Goal: Transaction & Acquisition: Purchase product/service

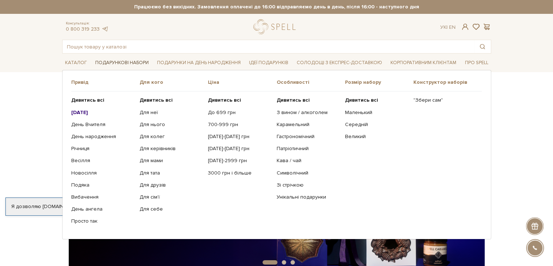
click at [102, 60] on link "Подарункові набори" at bounding box center [121, 62] width 59 height 11
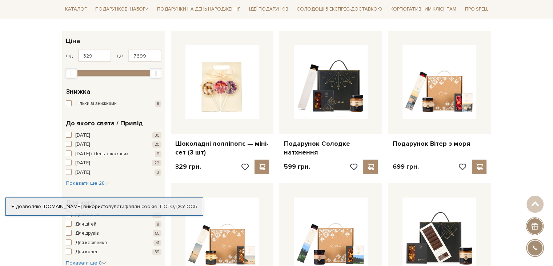
scroll to position [218, 0]
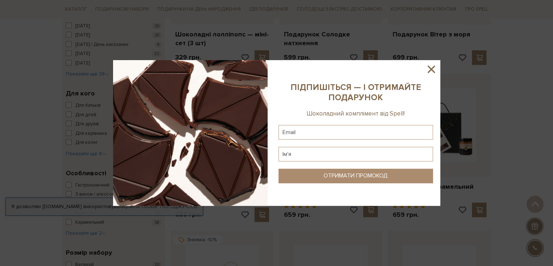
click at [430, 68] on icon at bounding box center [431, 68] width 7 height 7
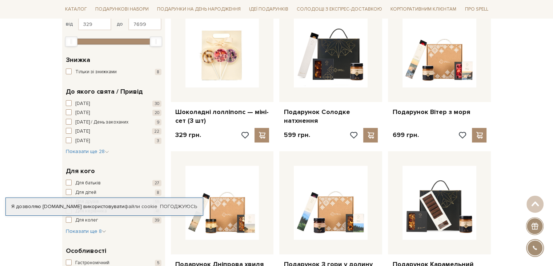
scroll to position [145, 0]
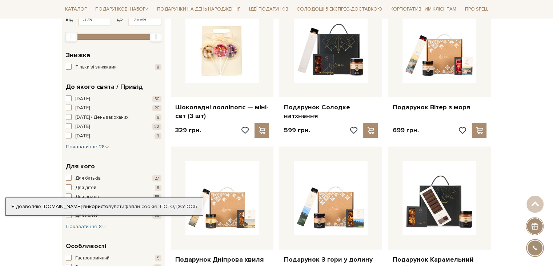
click at [99, 146] on span "Показати ще 28" at bounding box center [87, 146] width 43 height 6
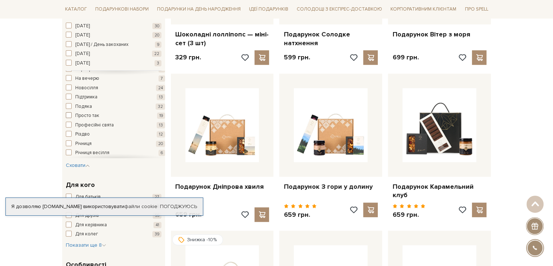
click at [69, 113] on span "button" at bounding box center [69, 115] width 6 height 6
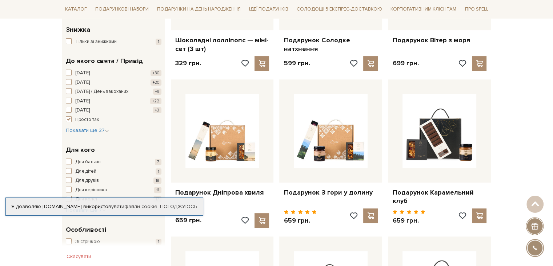
scroll to position [255, 0]
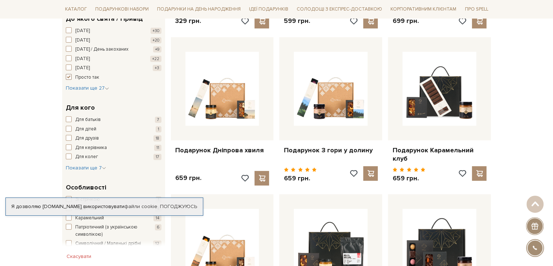
click at [69, 75] on span "button" at bounding box center [69, 77] width 6 height 6
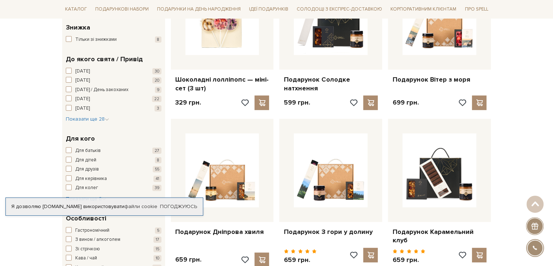
scroll to position [145, 0]
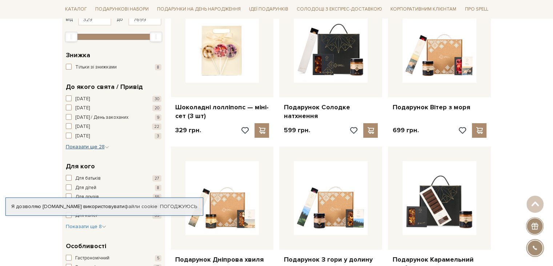
click at [97, 146] on span "Показати ще 28" at bounding box center [87, 146] width 43 height 6
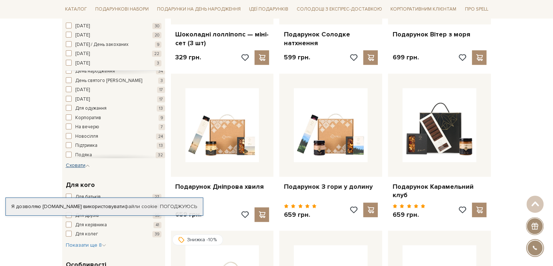
scroll to position [109, 0]
click at [70, 141] on span "button" at bounding box center [69, 142] width 6 height 6
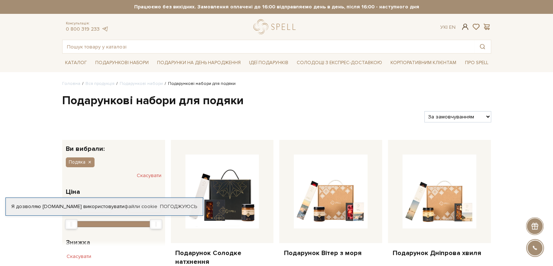
click at [464, 27] on span at bounding box center [465, 27] width 9 height 8
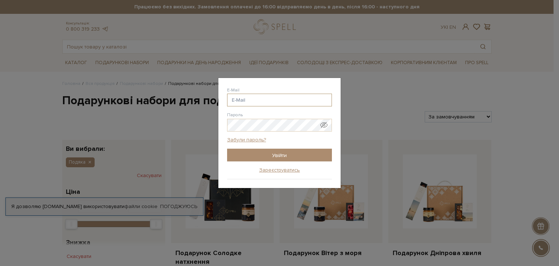
click at [258, 97] on input "E-Mail" at bounding box center [279, 99] width 105 height 13
type input "oleg.atlantic@gmail.com"
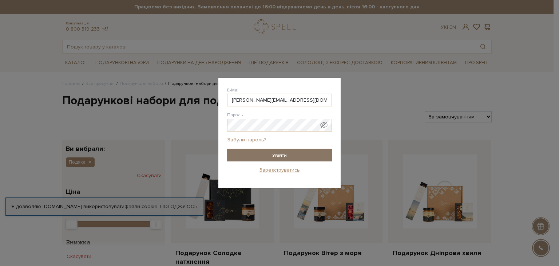
click at [278, 156] on input "Увійти" at bounding box center [279, 154] width 105 height 13
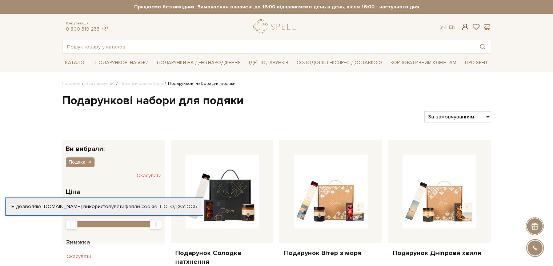
click at [465, 27] on span at bounding box center [465, 27] width 9 height 8
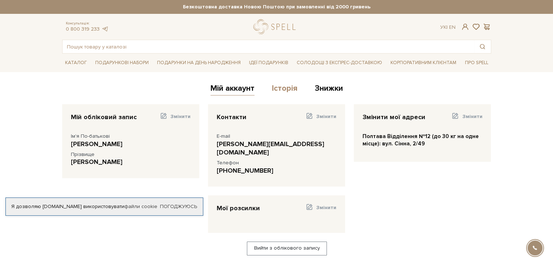
click at [283, 88] on link "Історія" at bounding box center [284, 89] width 25 height 12
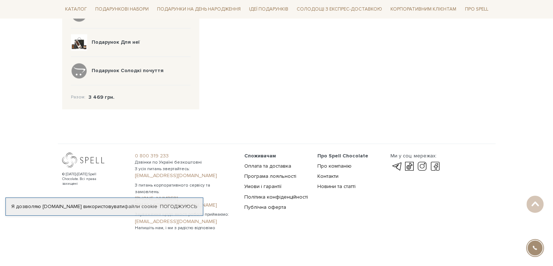
scroll to position [229, 0]
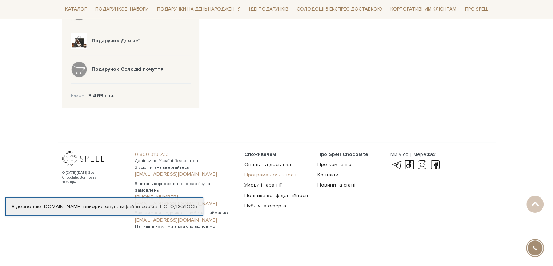
click at [274, 174] on link "Програма лояльності" at bounding box center [270, 174] width 52 height 6
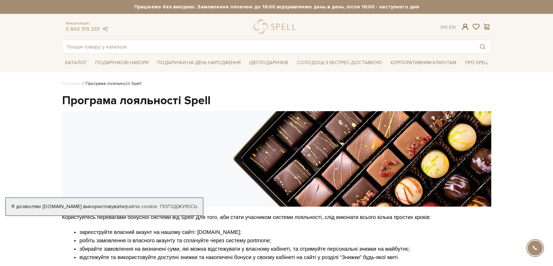
click at [464, 27] on span at bounding box center [465, 27] width 9 height 8
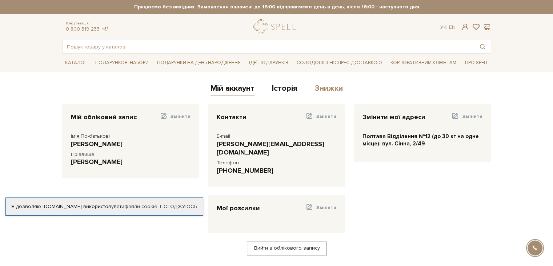
click at [328, 83] on link "Знижки" at bounding box center [329, 89] width 28 height 12
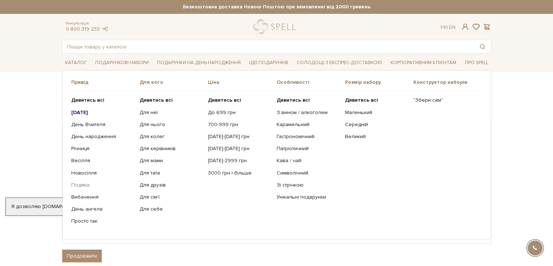
click at [80, 185] on link "Подяка" at bounding box center [102, 185] width 63 height 7
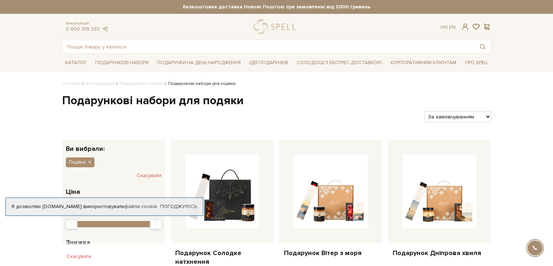
click at [487, 118] on select "За замовчуванням За Ціною (зростання) За Ціною (зменшення) Новинки За популярні…" at bounding box center [457, 116] width 67 height 11
select select "https://spellchocolate.com/our-productions/podarunkovi-box/podjaka?sort=p.price…"
click at [424, 111] on select "За замовчуванням За Ціною (зростання) За Ціною (зменшення) Новинки За популярні…" at bounding box center [457, 116] width 67 height 11
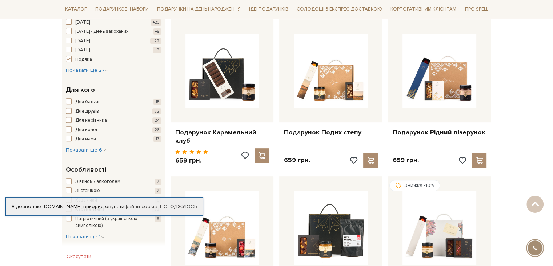
scroll to position [291, 0]
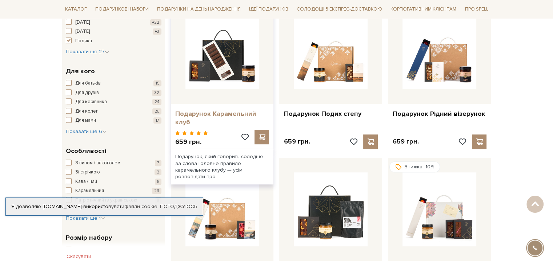
click at [223, 112] on link "Подарунок Карамельний клуб" at bounding box center [222, 117] width 94 height 17
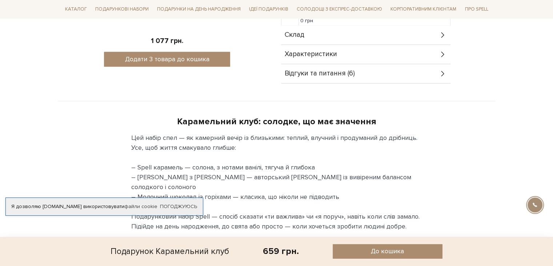
scroll to position [400, 0]
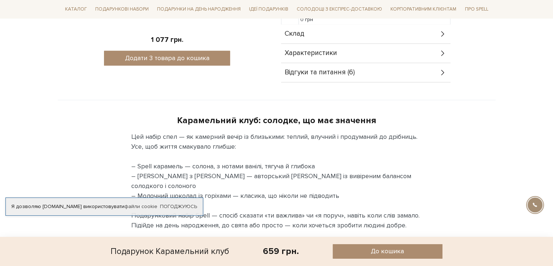
click at [436, 72] on div "Відгуки та питання (6)" at bounding box center [366, 72] width 170 height 19
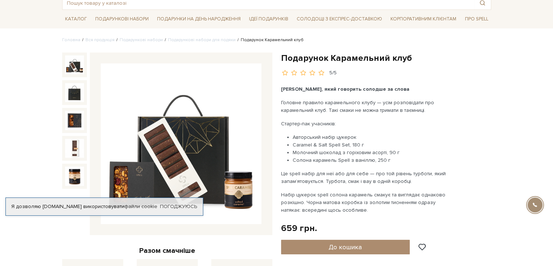
scroll to position [36, 0]
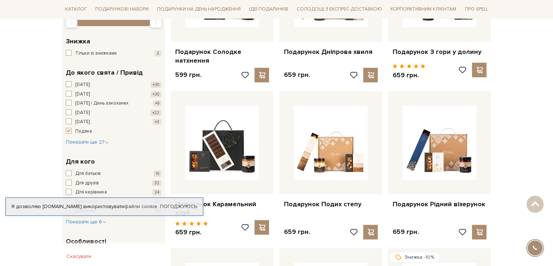
scroll to position [182, 0]
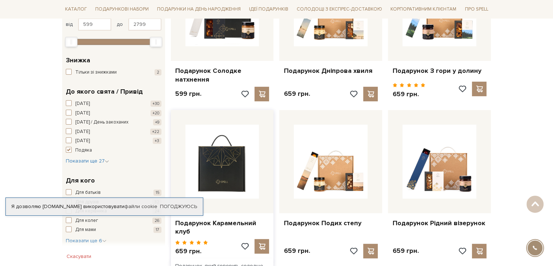
click at [215, 164] on img at bounding box center [223, 161] width 74 height 74
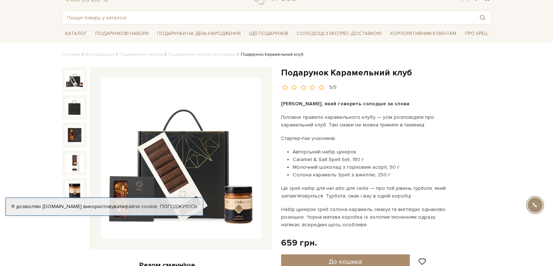
scroll to position [73, 0]
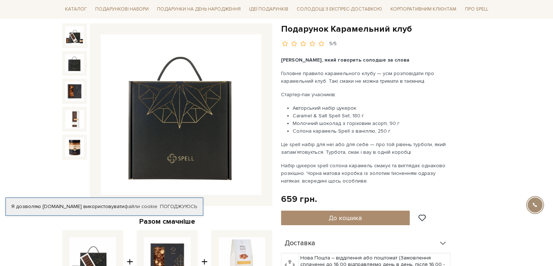
click at [73, 66] on img at bounding box center [74, 63] width 19 height 19
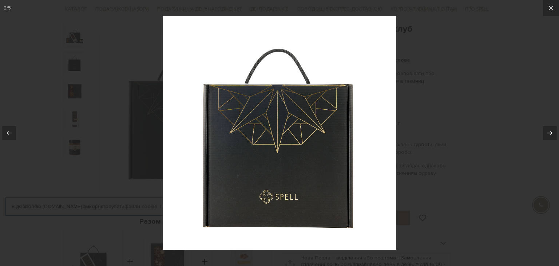
click at [547, 131] on icon at bounding box center [549, 132] width 9 height 9
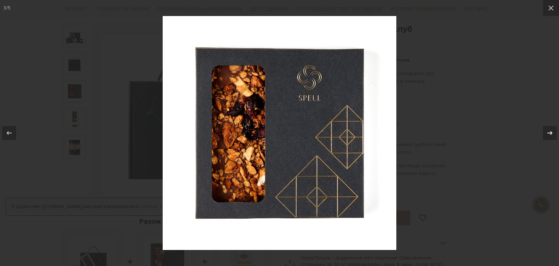
click at [547, 131] on icon at bounding box center [549, 132] width 9 height 9
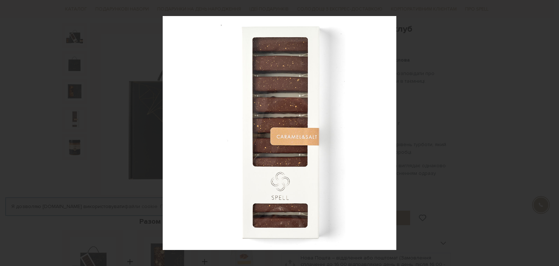
click at [547, 131] on div "4 / 5" at bounding box center [279, 133] width 559 height 266
click at [549, 132] on icon at bounding box center [549, 132] width 9 height 9
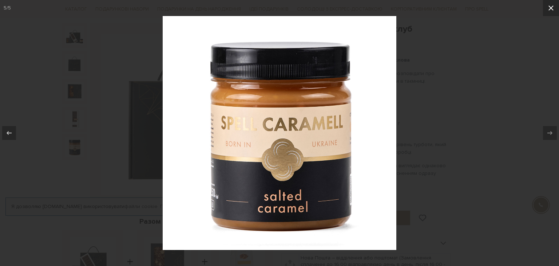
click at [548, 9] on icon at bounding box center [550, 8] width 9 height 9
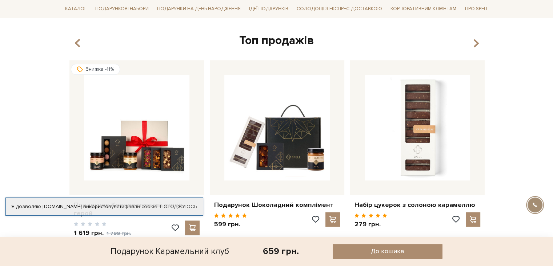
scroll to position [946, 0]
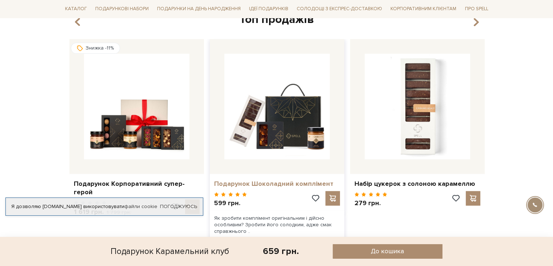
click at [270, 181] on link "Подарунок Шоколадний комплімент" at bounding box center [277, 183] width 126 height 8
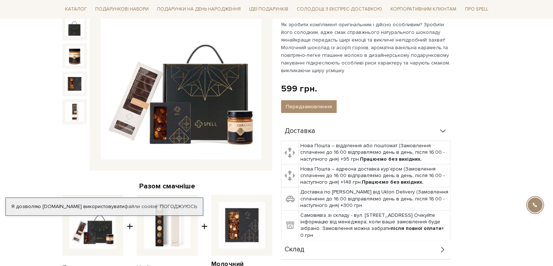
scroll to position [109, 0]
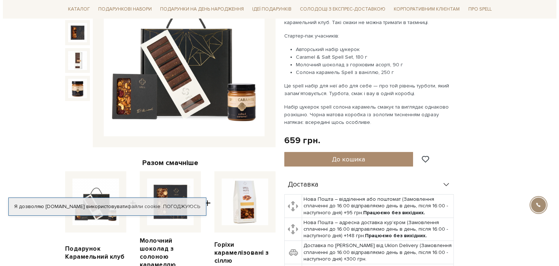
scroll to position [145, 0]
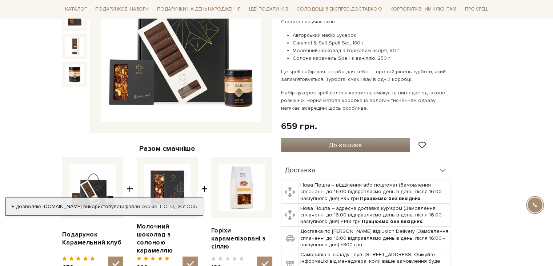
click at [350, 143] on span "До кошика" at bounding box center [345, 145] width 33 height 8
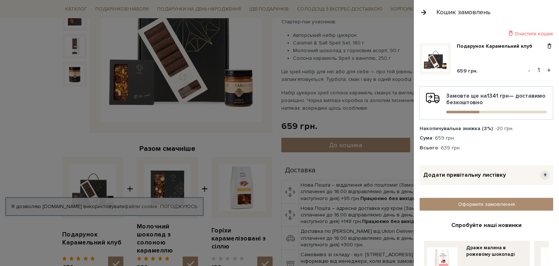
scroll to position [36, 0]
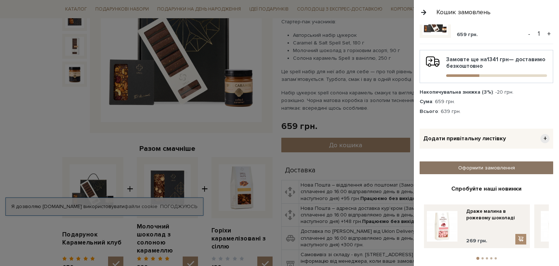
click at [488, 164] on link "Оформити замовлення" at bounding box center [485, 167] width 133 height 13
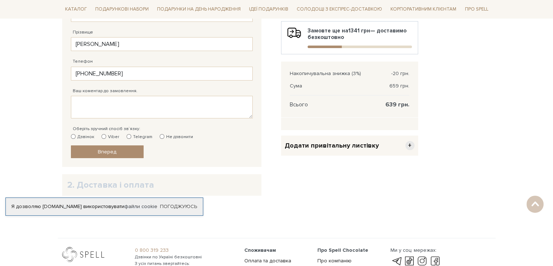
scroll to position [182, 0]
click at [101, 136] on input "Viber" at bounding box center [103, 135] width 5 height 5
radio input "true"
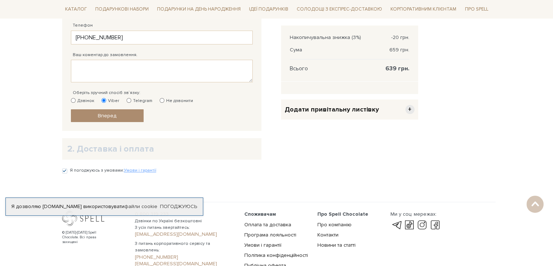
scroll to position [218, 0]
click at [105, 117] on span "Вперед" at bounding box center [107, 115] width 19 height 6
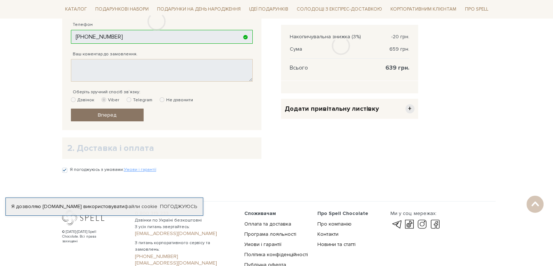
scroll to position [141, 0]
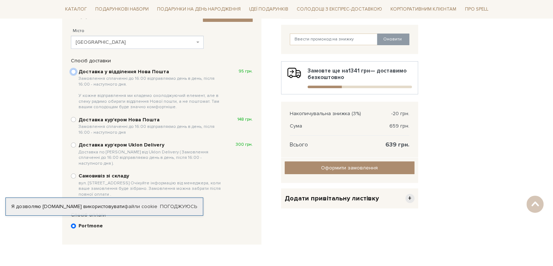
click at [74, 71] on input "Доставка у відділення Нова Пошта Замовлення сплаченні до 16:00 відправляємо ден…" at bounding box center [73, 71] width 5 height 5
radio input "true"
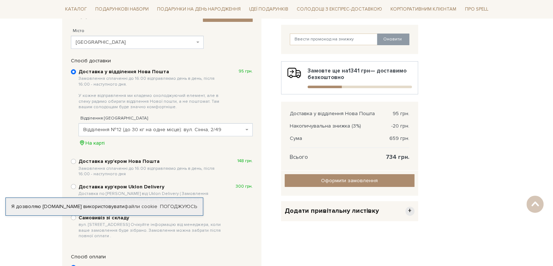
click at [244, 132] on span "Відділення №12 (до 30 кг на одне місце): вул. Сінна, 2/49" at bounding box center [166, 129] width 174 height 13
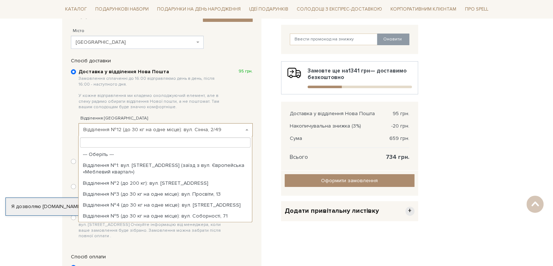
scroll to position [129, 0]
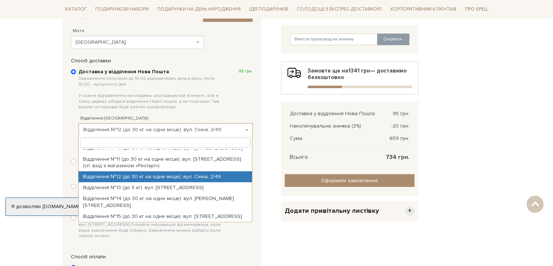
click at [192, 142] on input "search" at bounding box center [165, 142] width 171 height 10
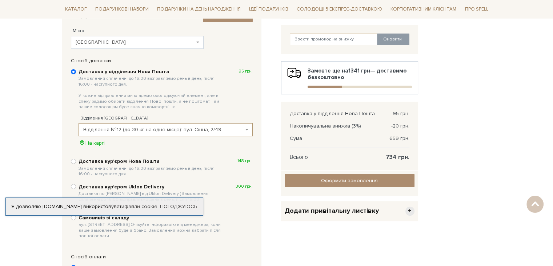
click at [221, 128] on span "Відділення №12 (до 30 кг на одне місце): вул. Сінна, 2/49" at bounding box center [163, 129] width 160 height 7
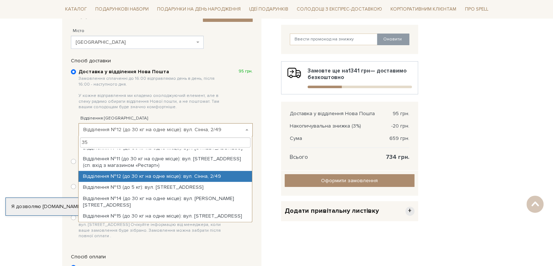
scroll to position [0, 0]
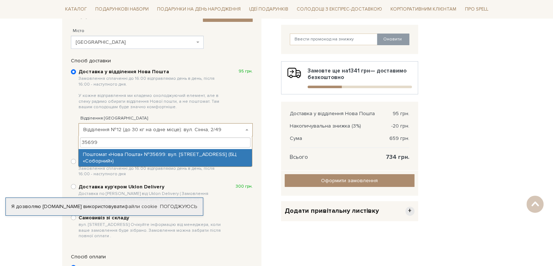
type input "35699"
select select "Поштомат «Нова Пошта» №35699: вул. [STREET_ADDRESS] (БЦ «Соборний»)"
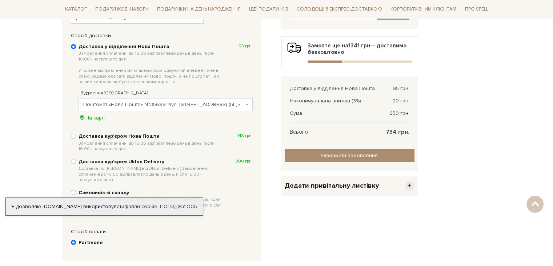
scroll to position [255, 0]
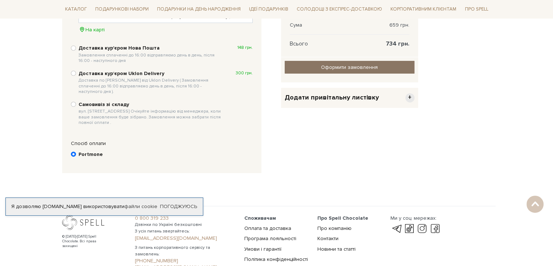
click at [354, 65] on input "Оформити замовлення" at bounding box center [350, 67] width 130 height 13
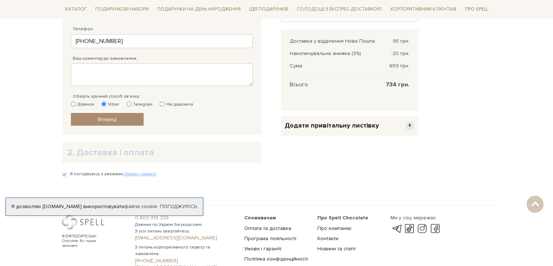
scroll to position [218, 0]
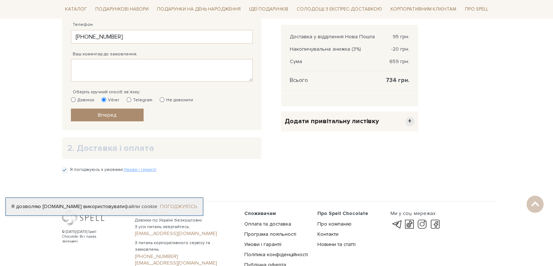
click at [173, 205] on link "Погоджуюсь" at bounding box center [178, 206] width 37 height 7
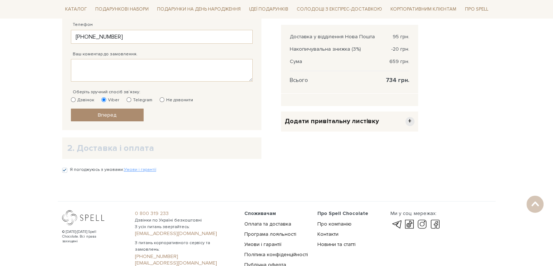
click at [68, 170] on div "Я погоджуюсь з умовами: Умови і гарантії" at bounding box center [109, 170] width 94 height 9
click at [67, 168] on input "Я погоджуюсь з умовами: Умови і гарантії" at bounding box center [64, 169] width 5 height 5
click at [63, 168] on input "Я погоджуюсь з умовами: Умови і гарантії" at bounding box center [64, 169] width 5 height 5
checkbox input "true"
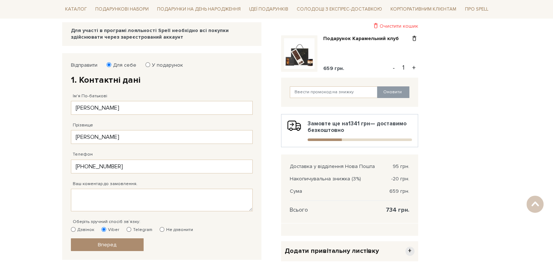
scroll to position [73, 0]
